Goal: Information Seeking & Learning: Learn about a topic

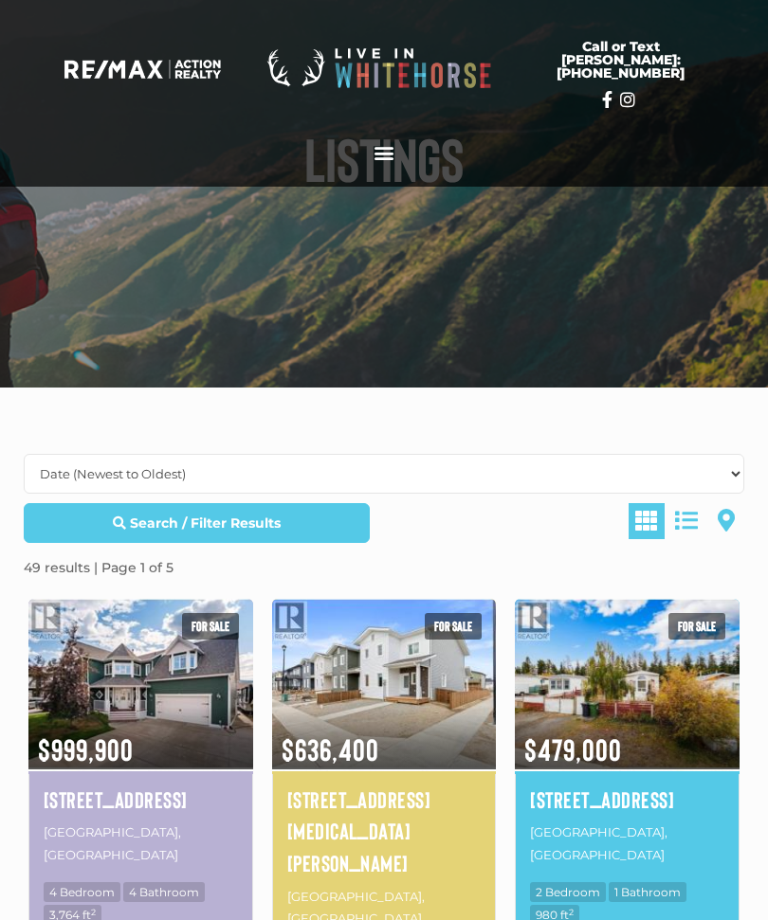
scroll to position [127, 0]
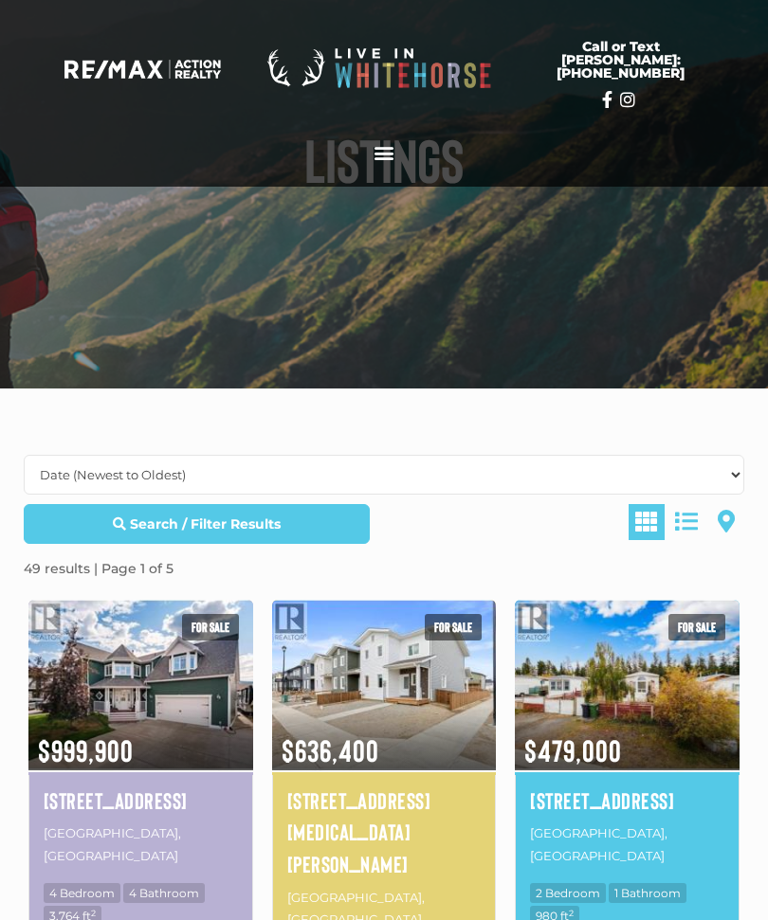
click at [371, 706] on img at bounding box center [384, 684] width 225 height 175
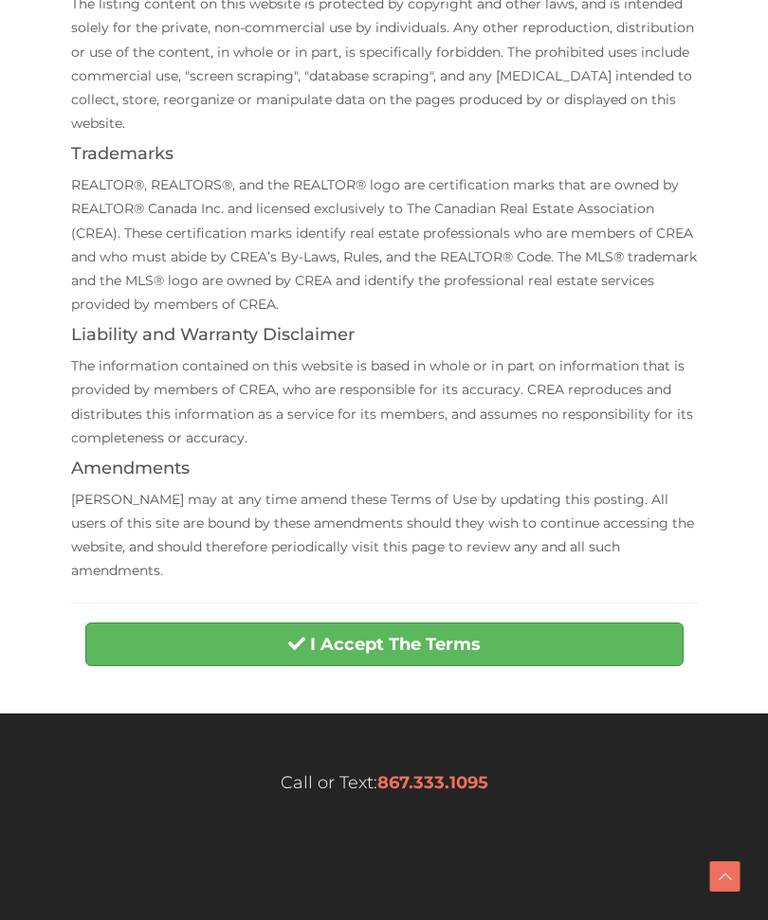
scroll to position [491, 0]
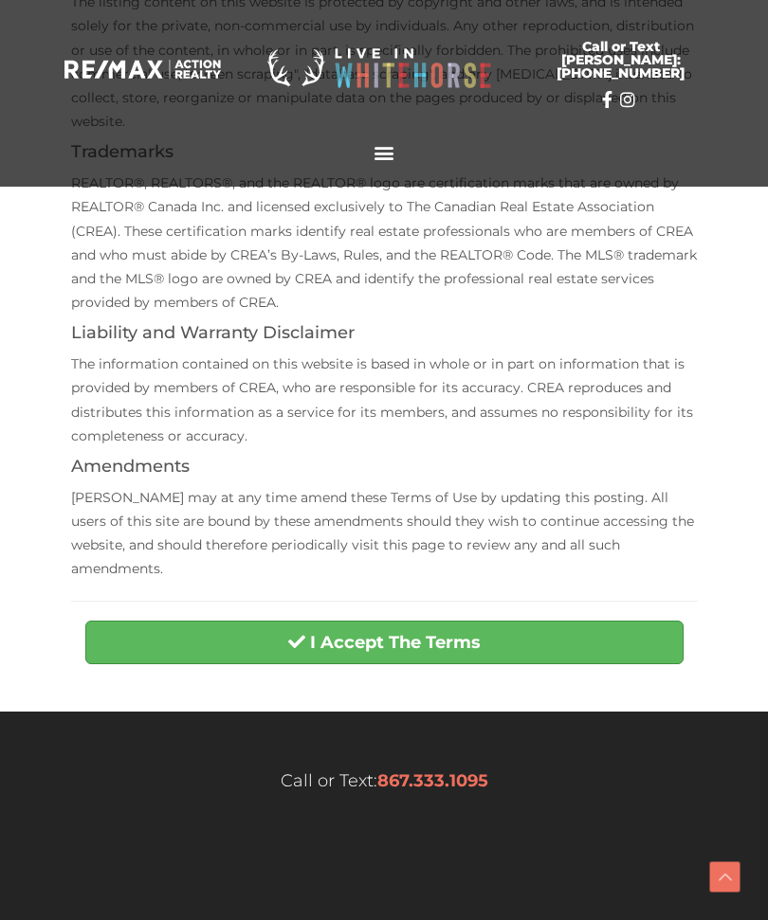
click at [206, 621] on button "I Accept The Terms" at bounding box center [384, 643] width 598 height 44
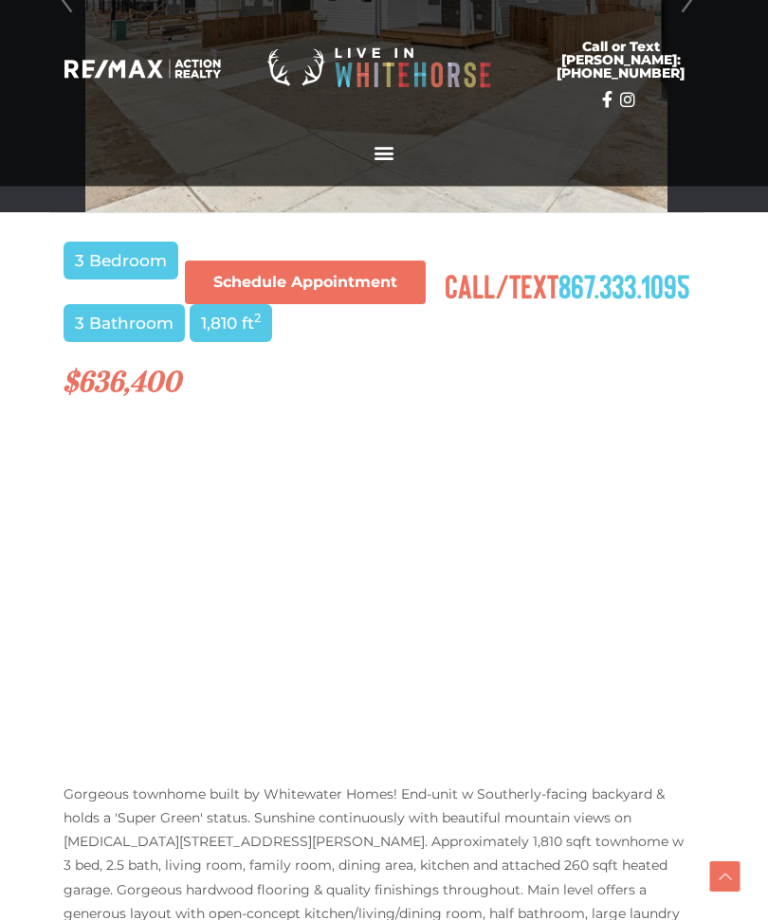
scroll to position [815, 8]
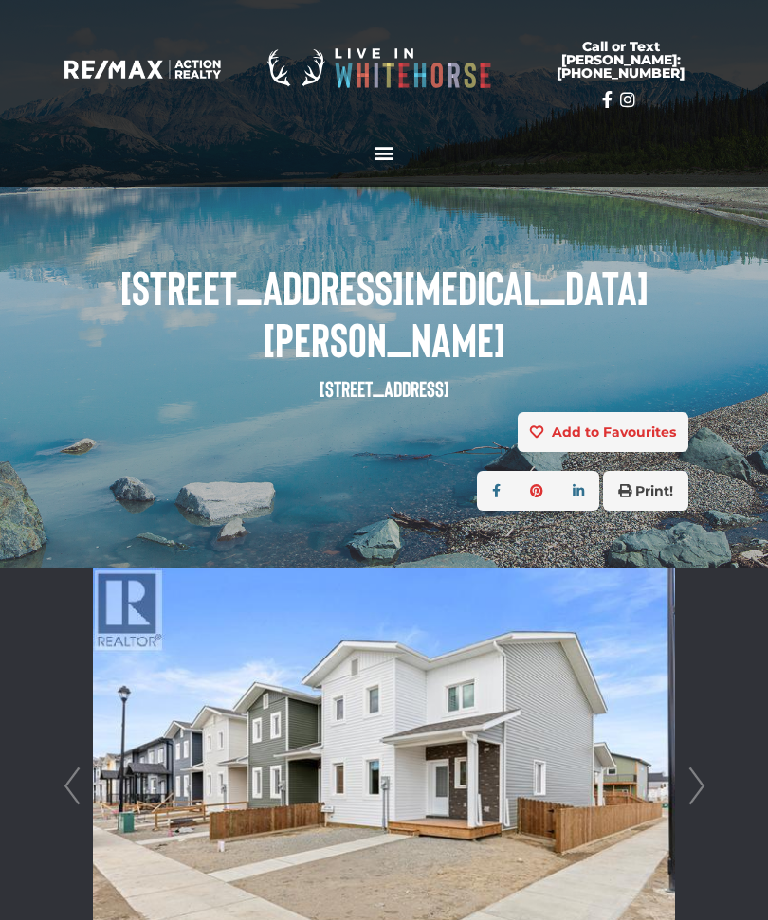
scroll to position [0, 0]
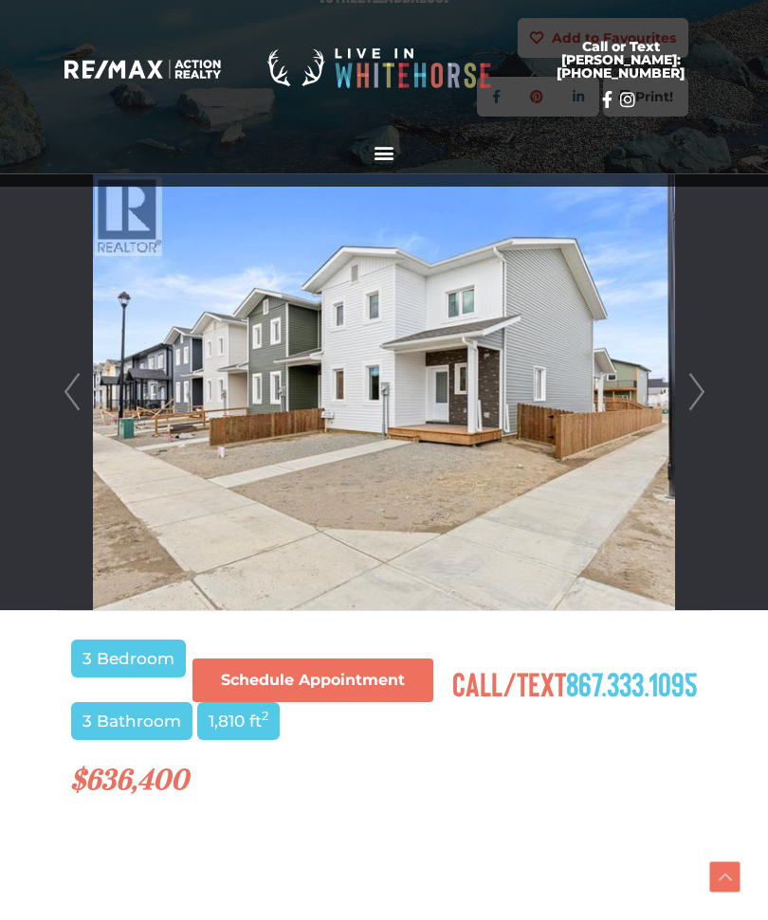
scroll to position [406, 0]
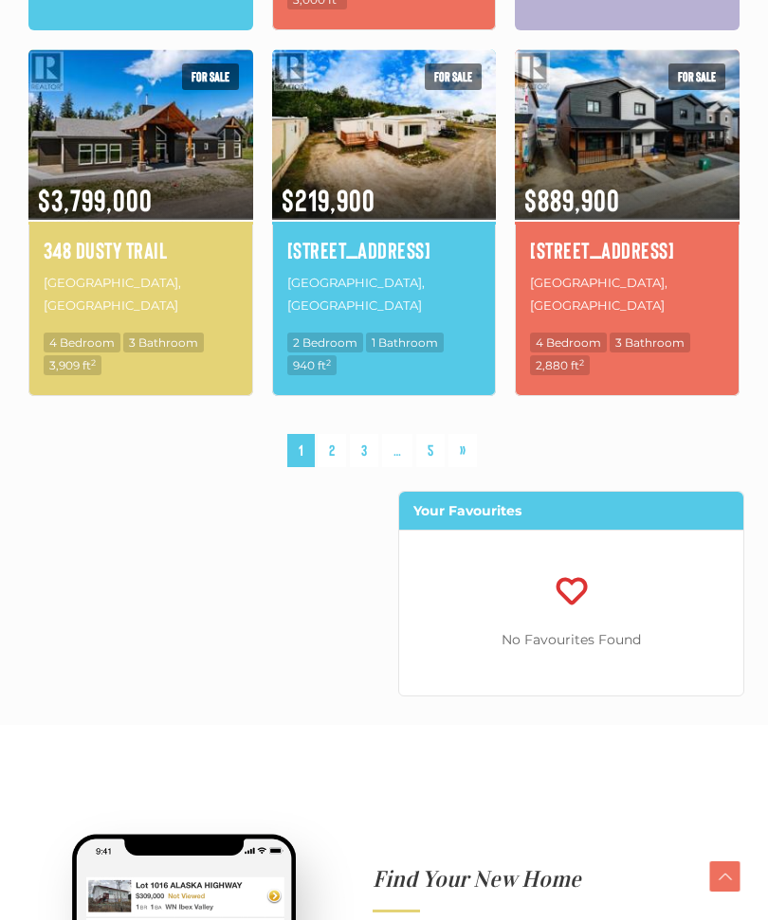
scroll to position [1881, 0]
click at [340, 434] on link "2" at bounding box center [331, 450] width 28 height 33
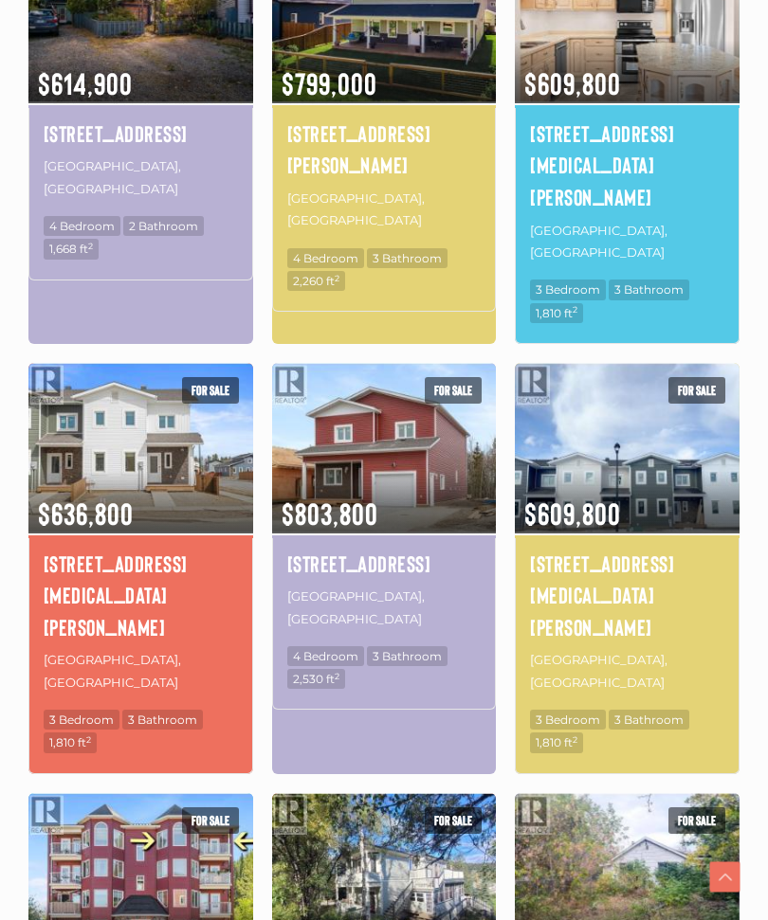
scroll to position [802, 0]
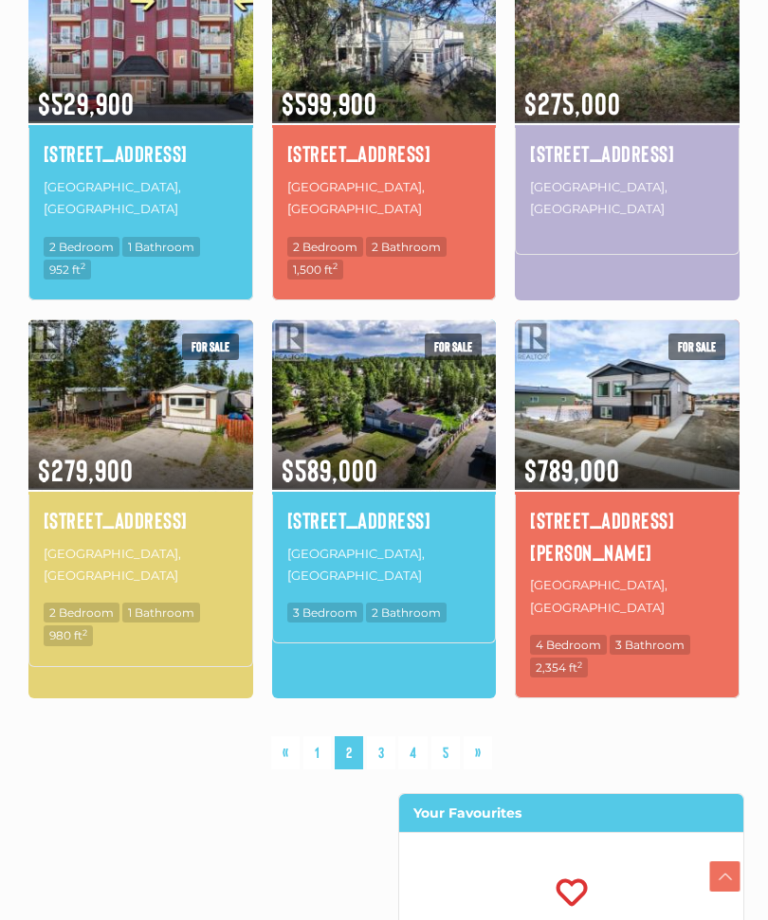
click at [389, 737] on link "3" at bounding box center [381, 753] width 28 height 33
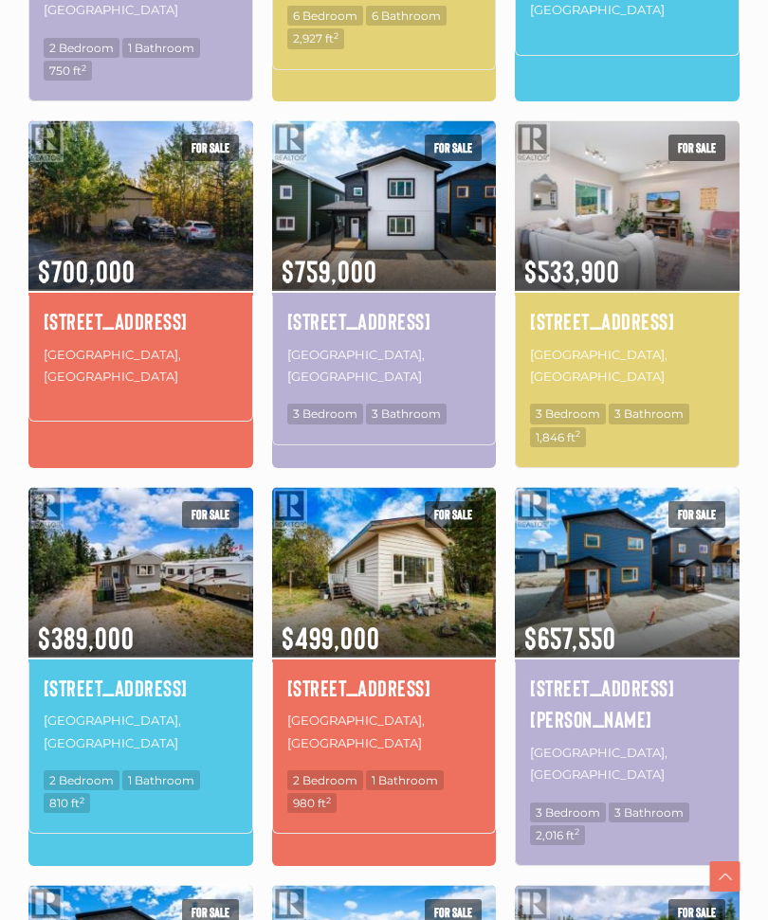
scroll to position [1004, 0]
click at [665, 117] on img at bounding box center [627, 204] width 225 height 175
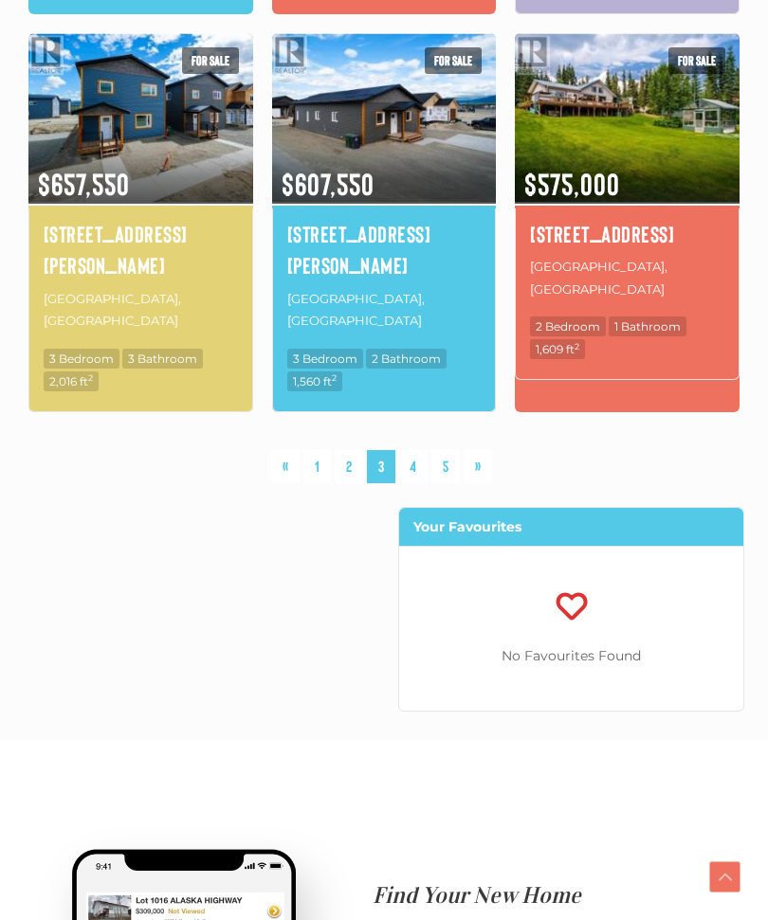
scroll to position [1826, 0]
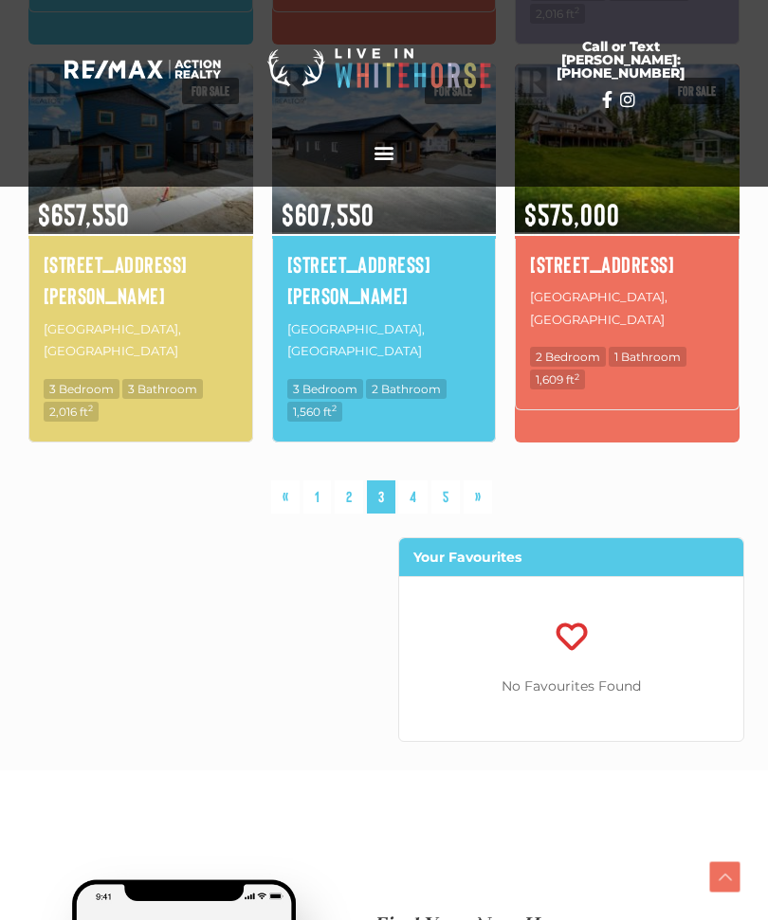
click at [419, 480] on link "4" at bounding box center [412, 496] width 29 height 33
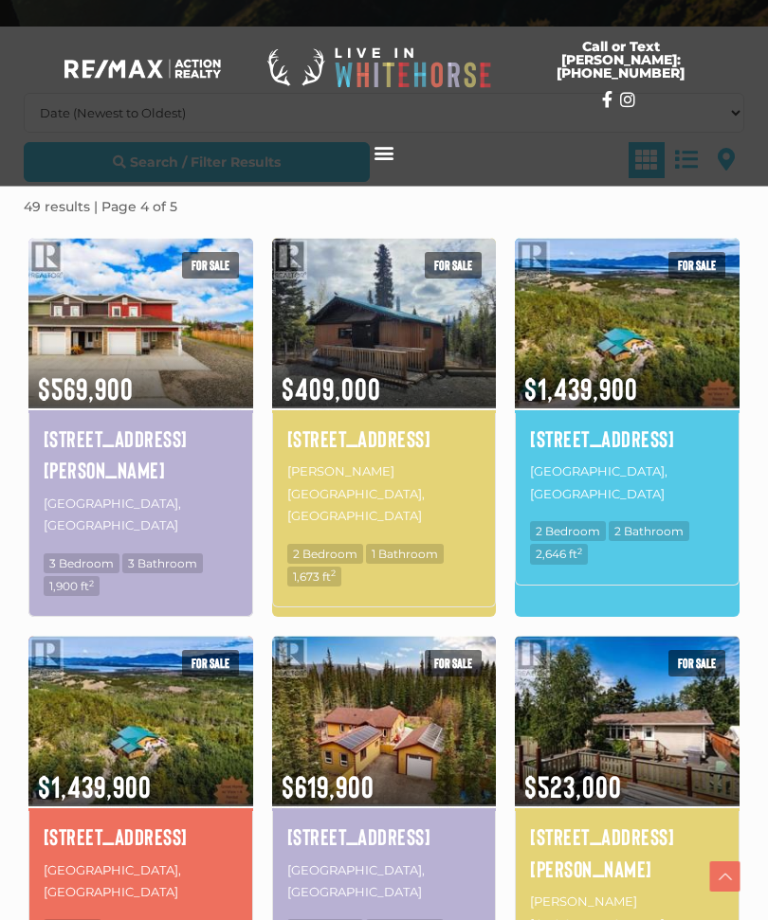
scroll to position [489, 0]
click at [83, 339] on img at bounding box center [140, 322] width 225 height 175
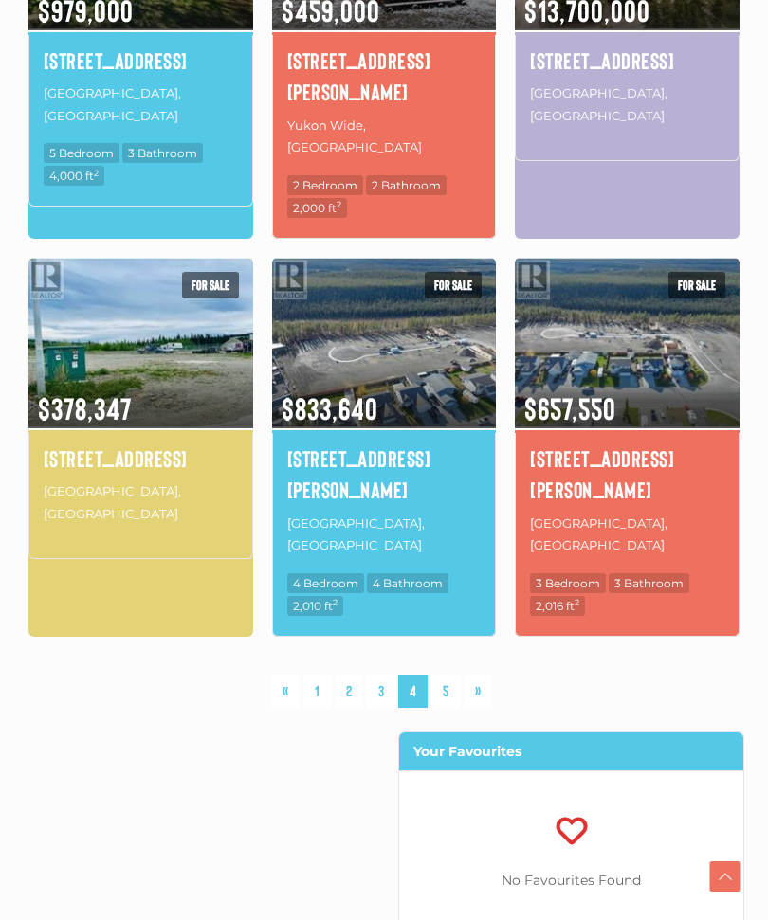
scroll to position [1686, 0]
click at [456, 675] on link "5" at bounding box center [445, 691] width 28 height 33
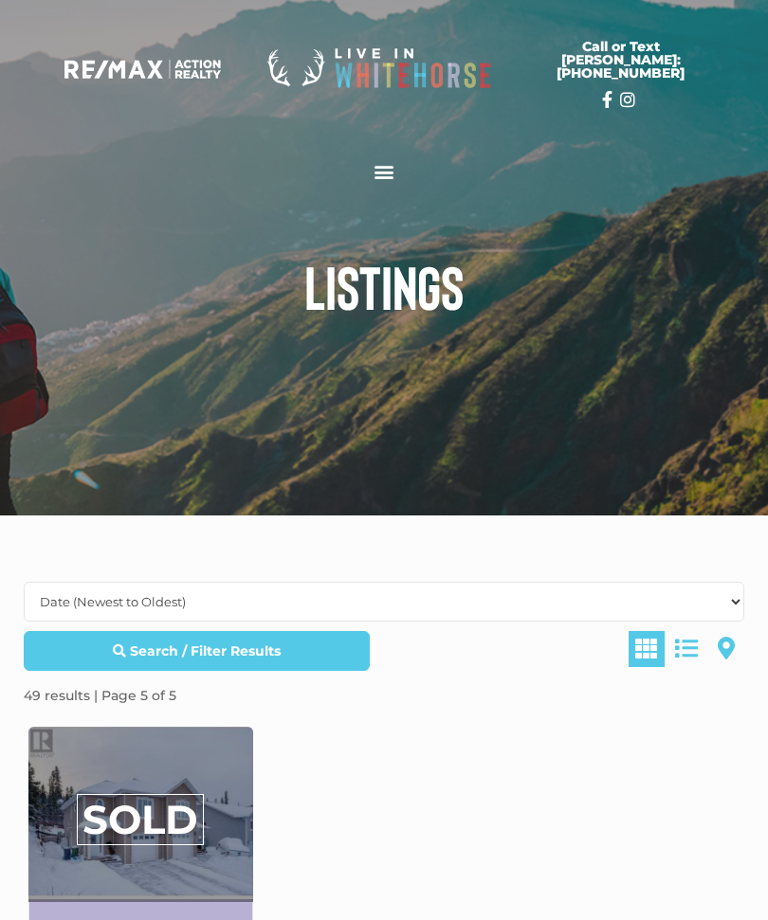
scroll to position [1720, 0]
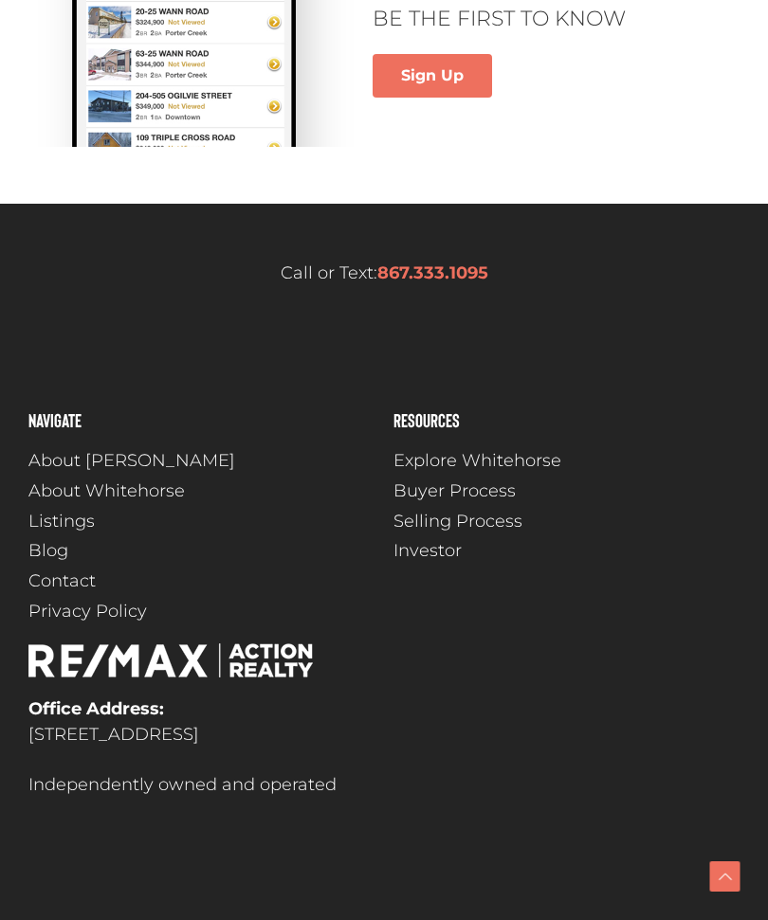
scroll to position [1720, 0]
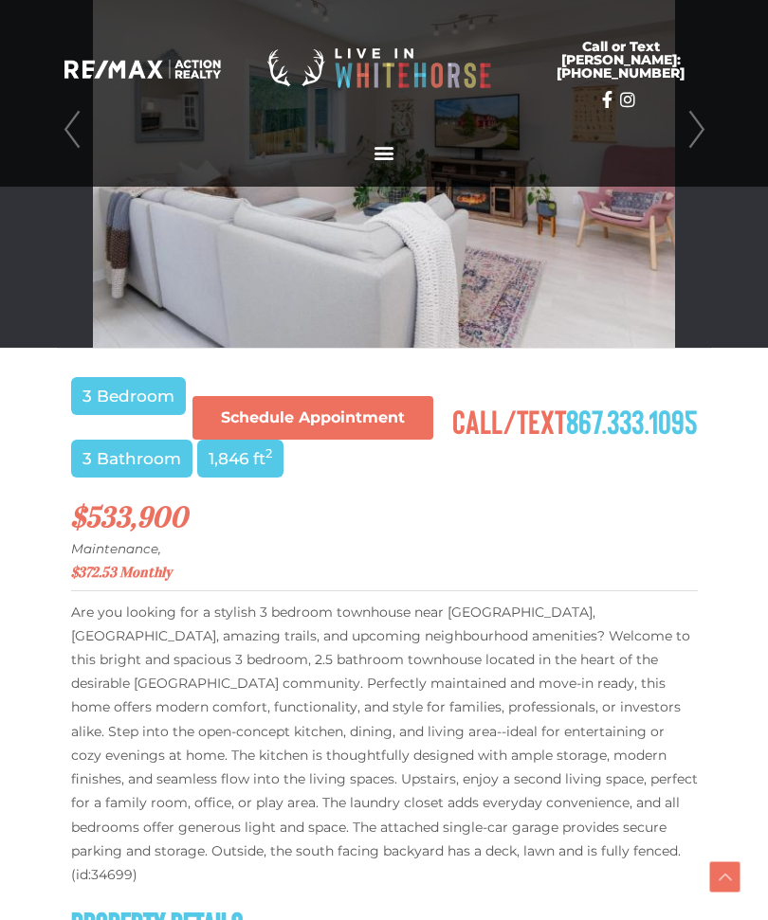
scroll to position [631, 0]
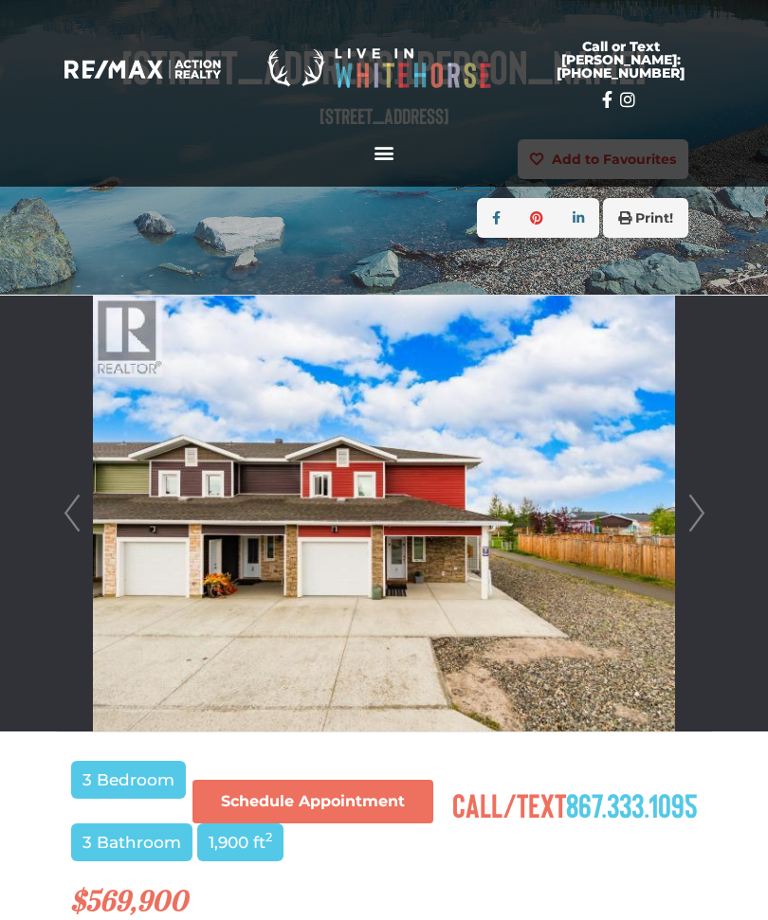
scroll to position [247, 0]
